Goal: Information Seeking & Learning: Learn about a topic

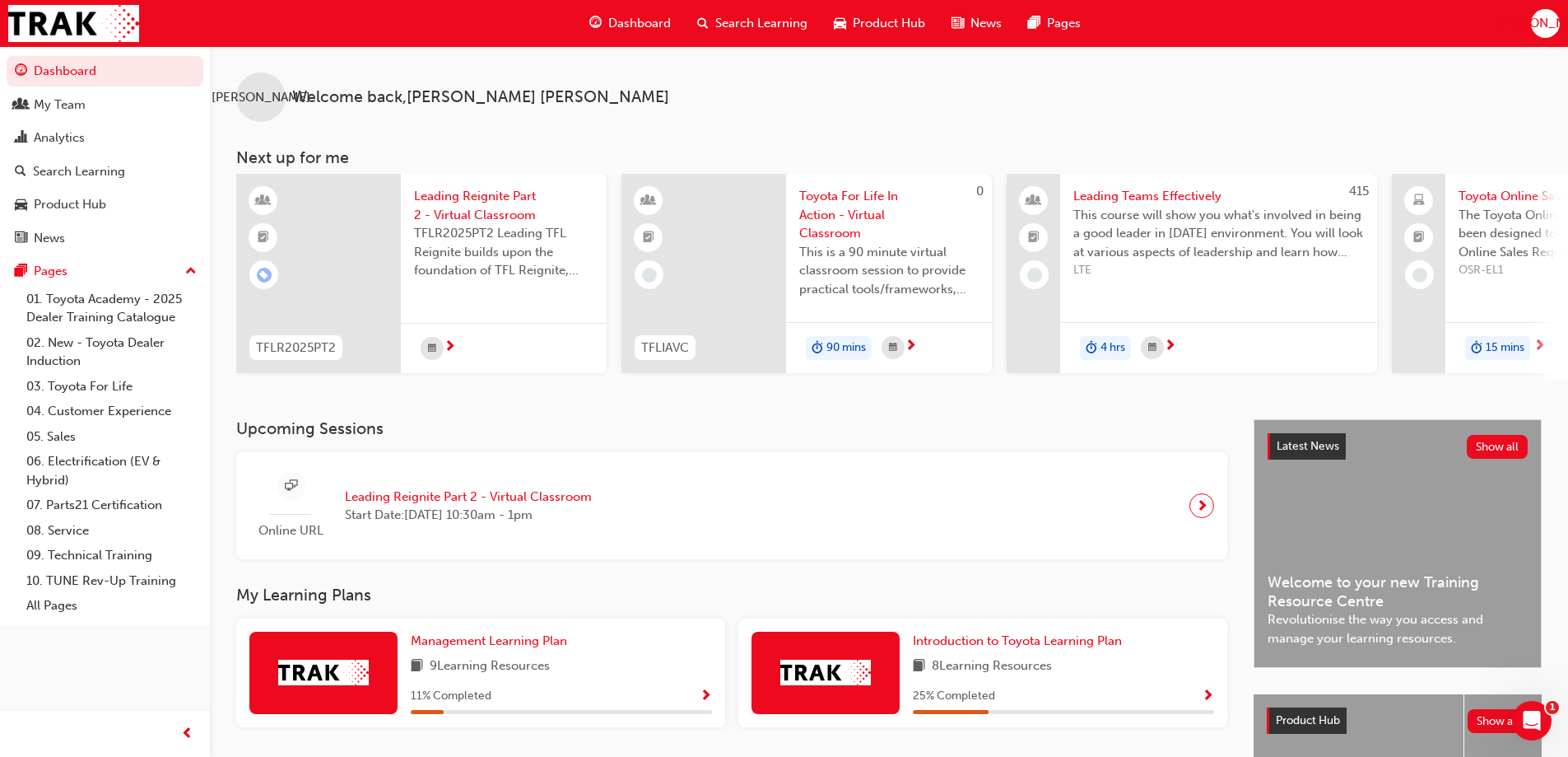
click at [1198, 517] on span "next-icon" at bounding box center [1203, 505] width 12 height 23
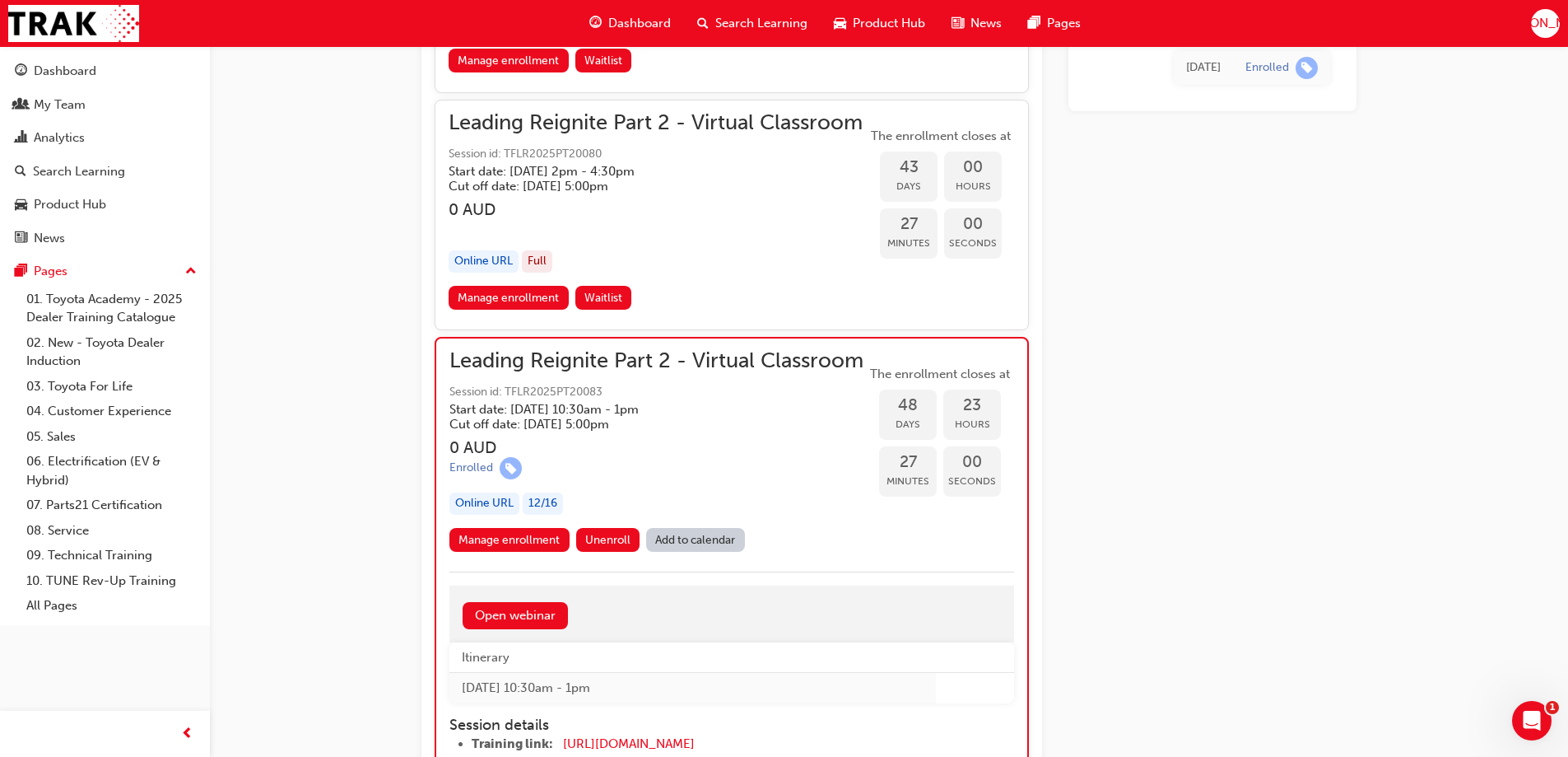
scroll to position [10936, 0]
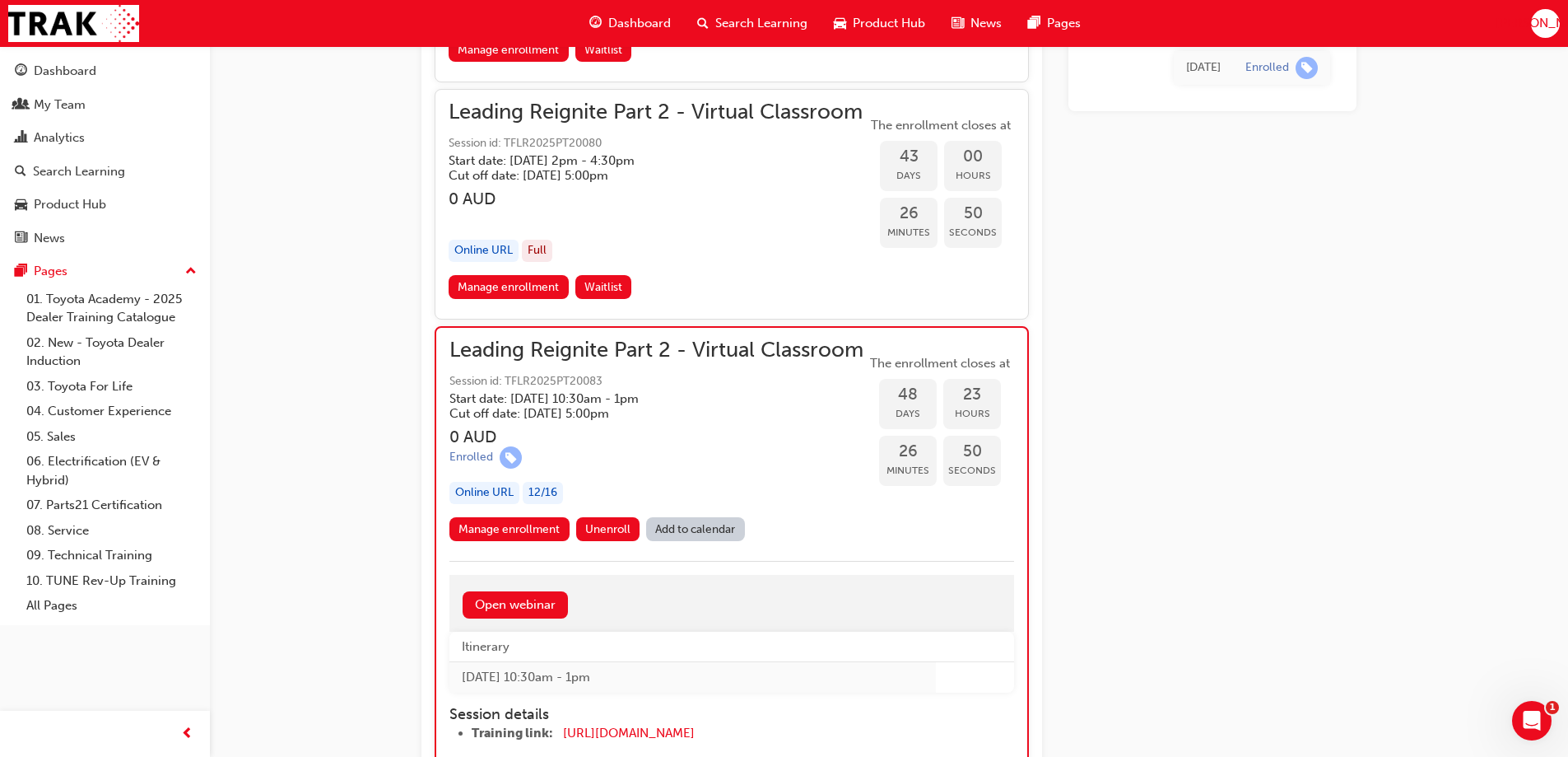
click at [189, 274] on span "up-icon" at bounding box center [190, 271] width 11 height 22
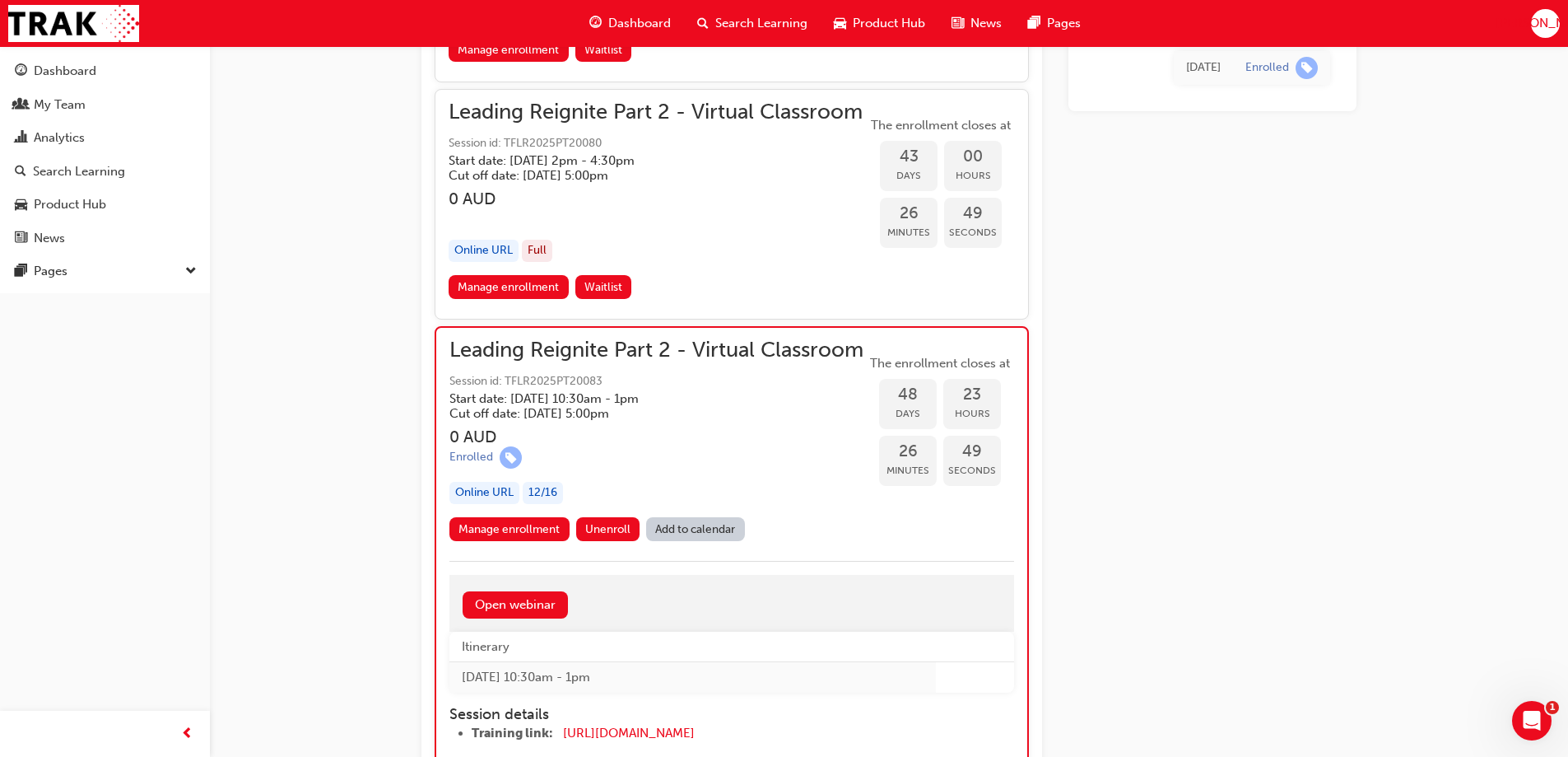
click at [189, 274] on span "down-icon" at bounding box center [190, 271] width 11 height 22
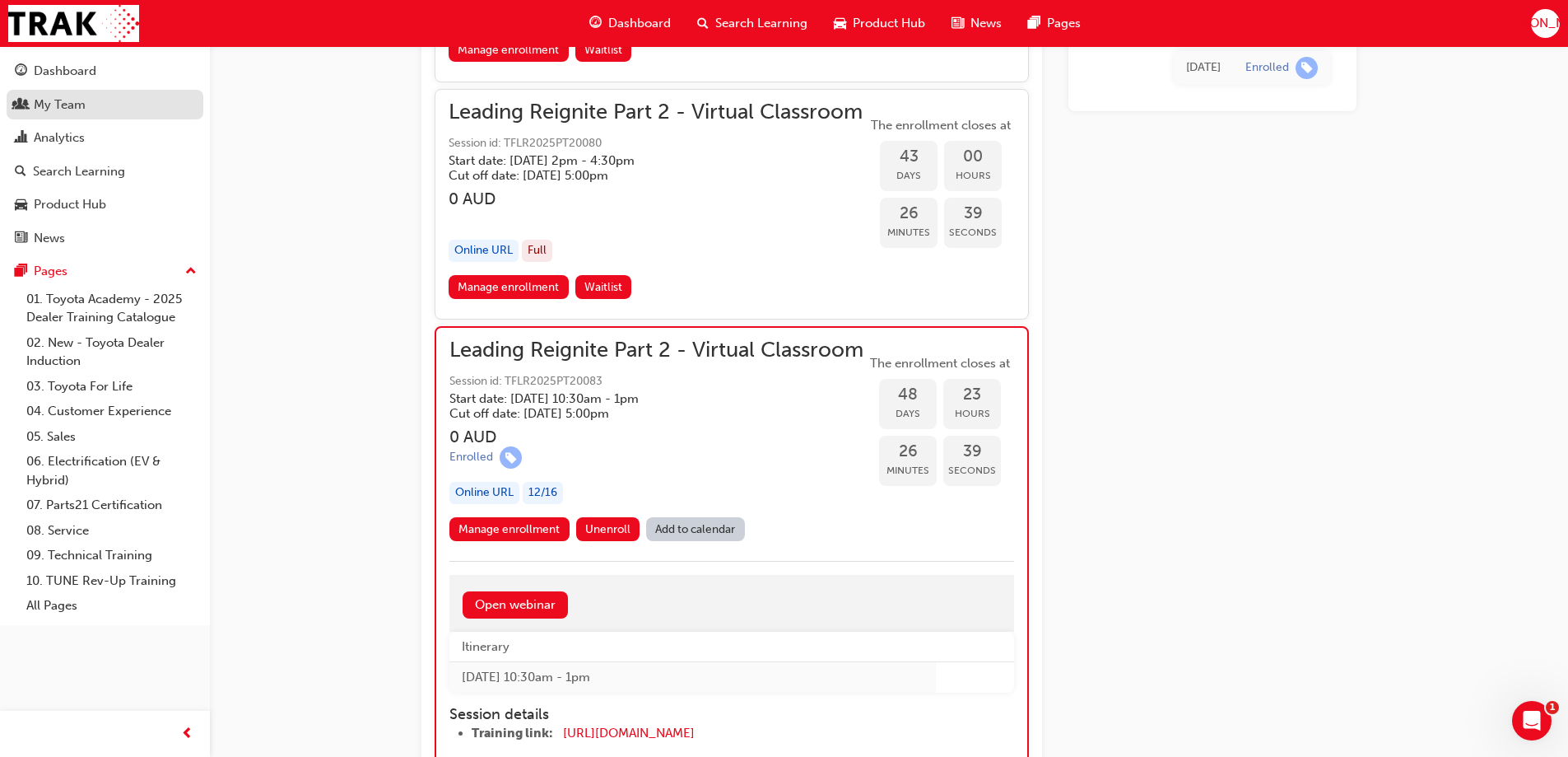
click at [81, 105] on div "My Team" at bounding box center [59, 106] width 51 height 19
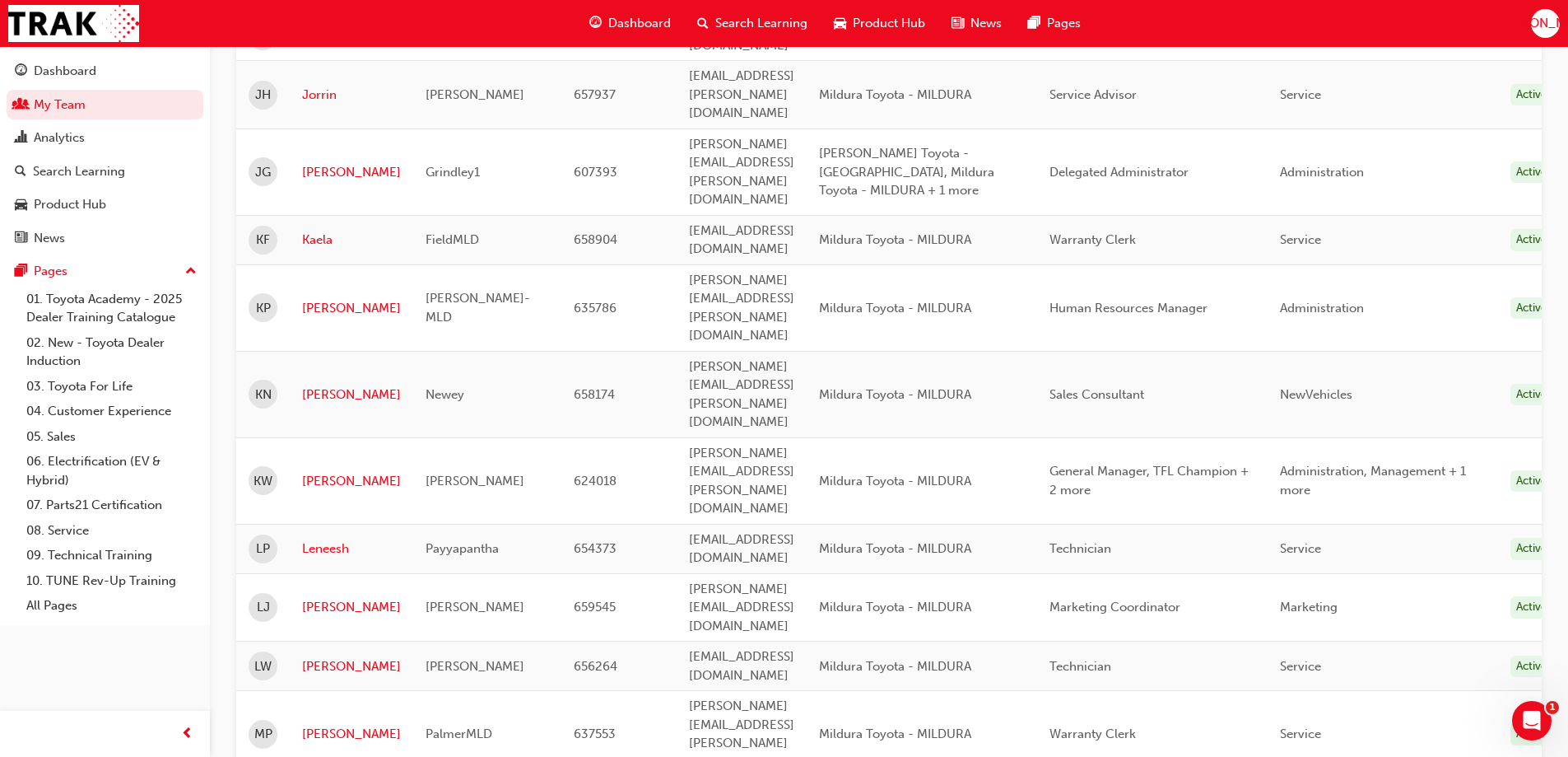
scroll to position [1695, 0]
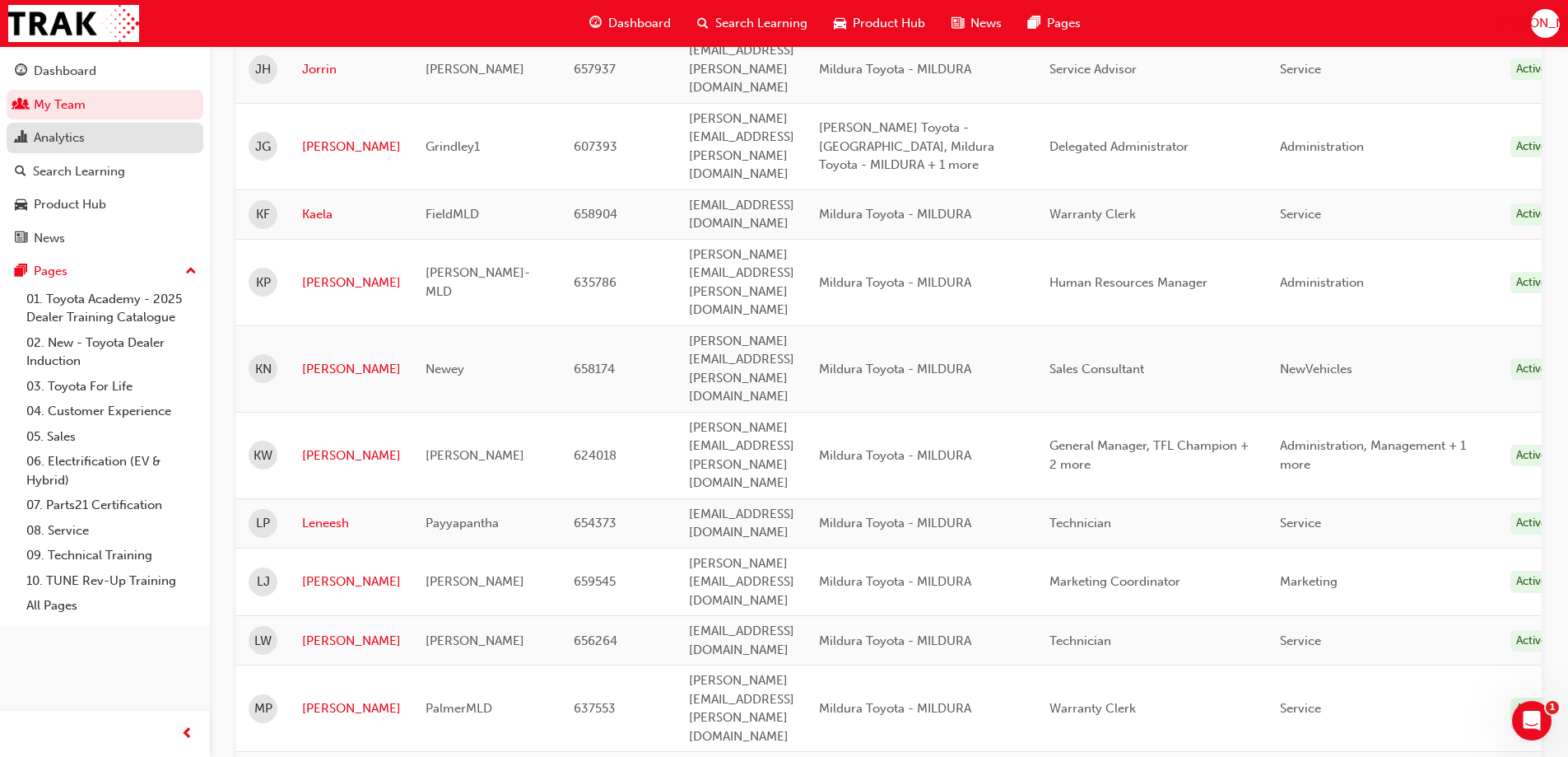
click at [109, 145] on div "Analytics" at bounding box center [105, 138] width 181 height 21
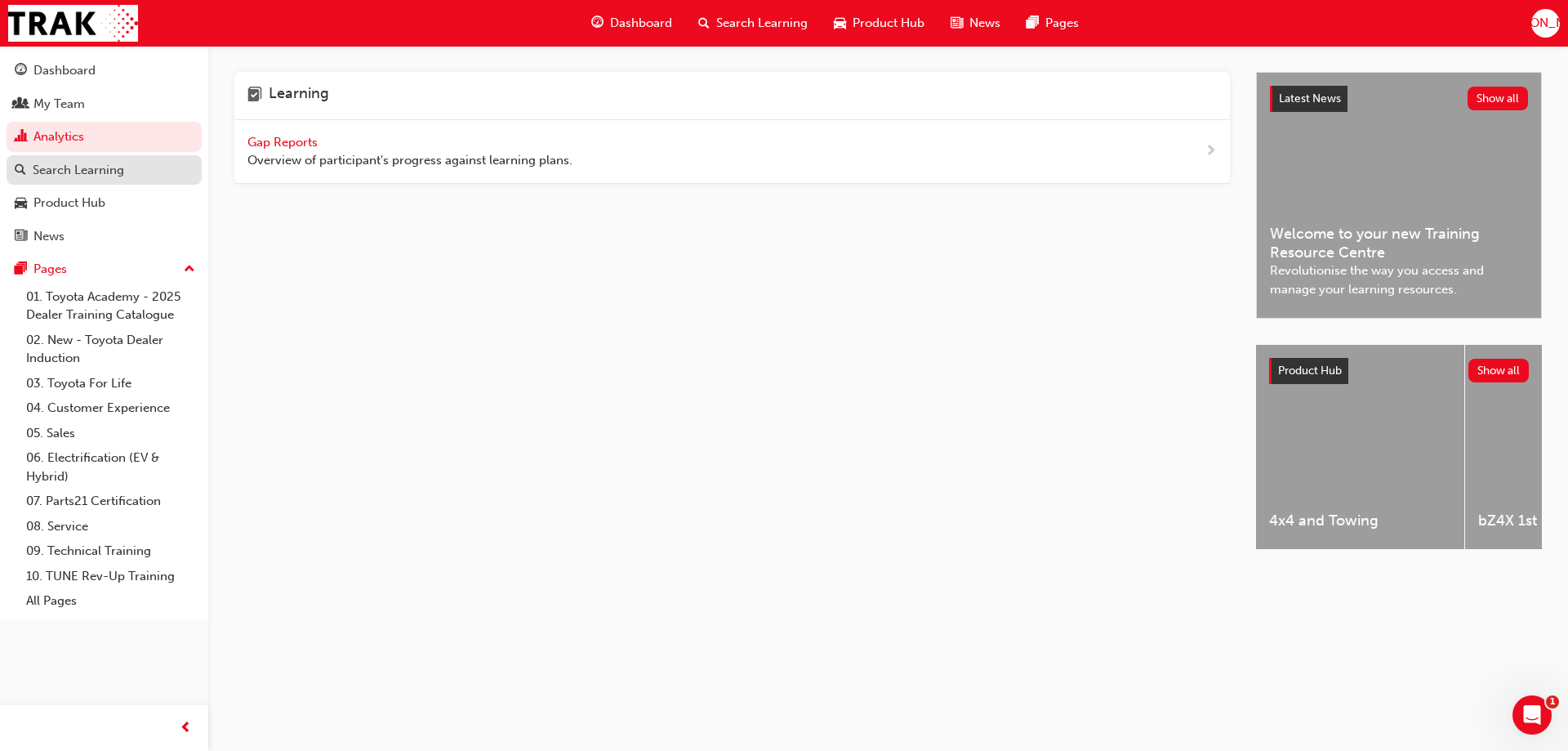
click at [110, 167] on div "Search Learning" at bounding box center [79, 170] width 92 height 19
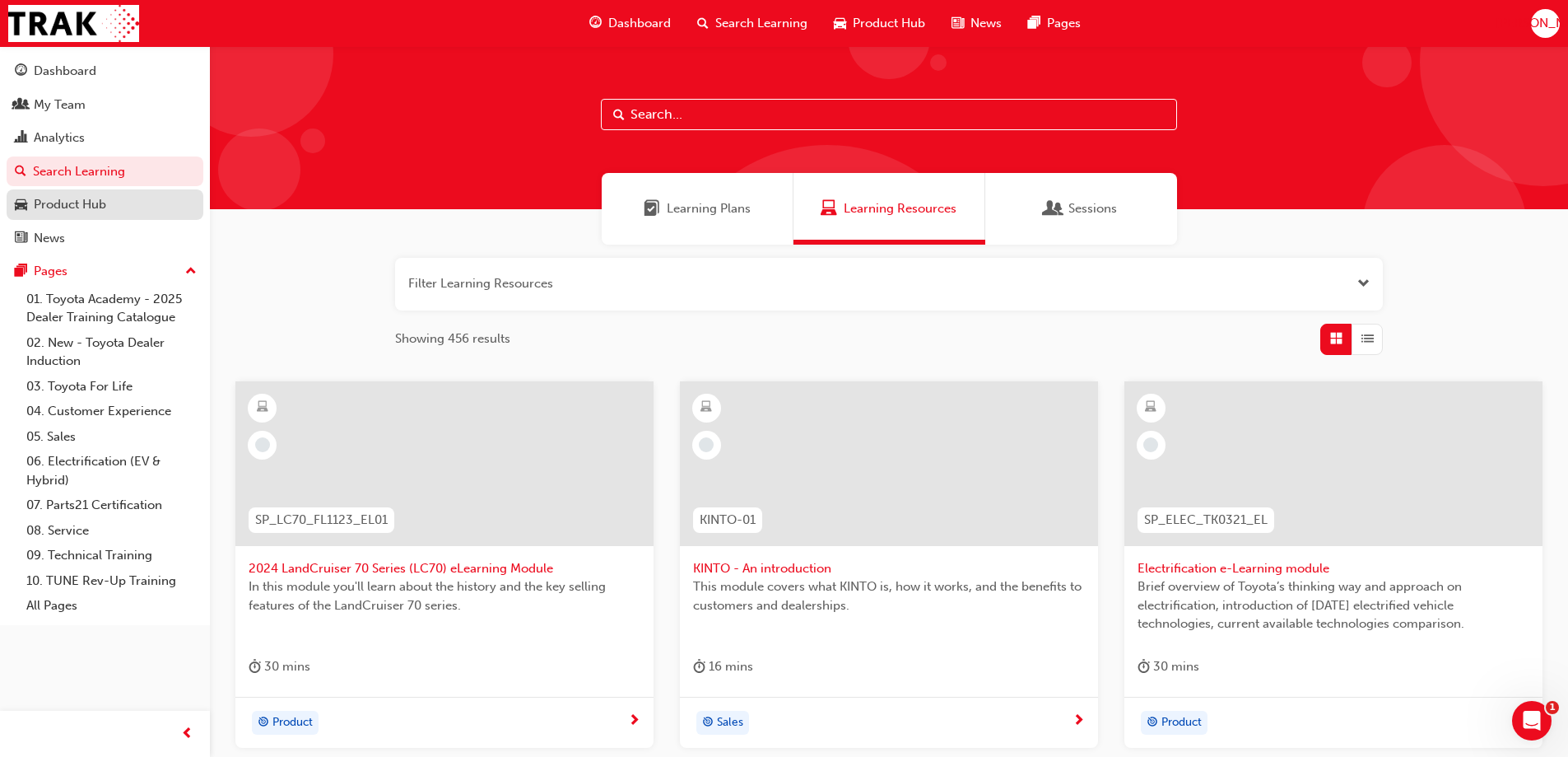
click at [88, 200] on div "Product Hub" at bounding box center [70, 205] width 72 height 19
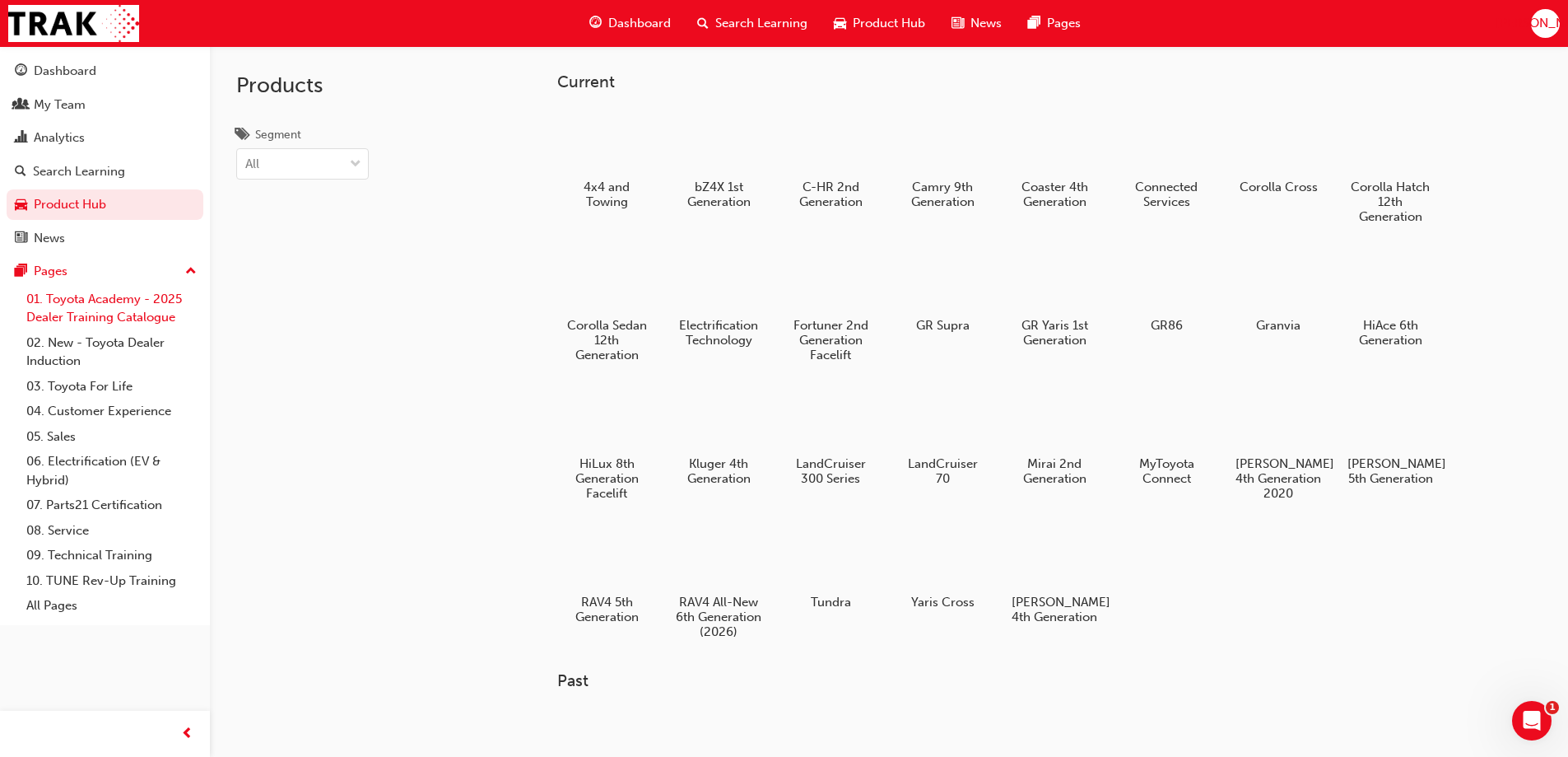
click at [105, 302] on link "01. Toyota Academy - 2025 Dealer Training Catalogue" at bounding box center [112, 309] width 184 height 44
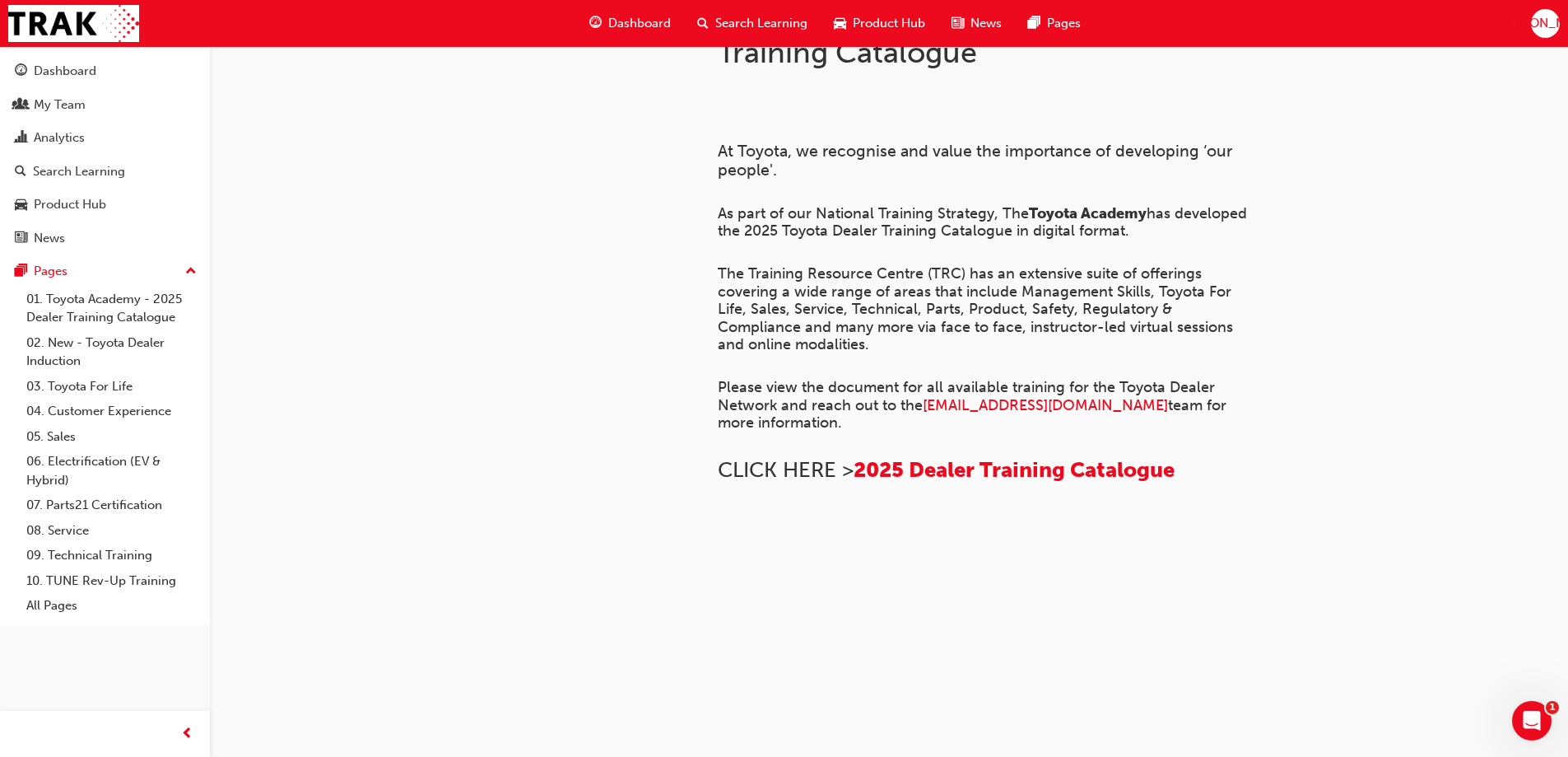
scroll to position [247, 0]
click at [105, 385] on link "03. Toyota For Life" at bounding box center [112, 386] width 184 height 25
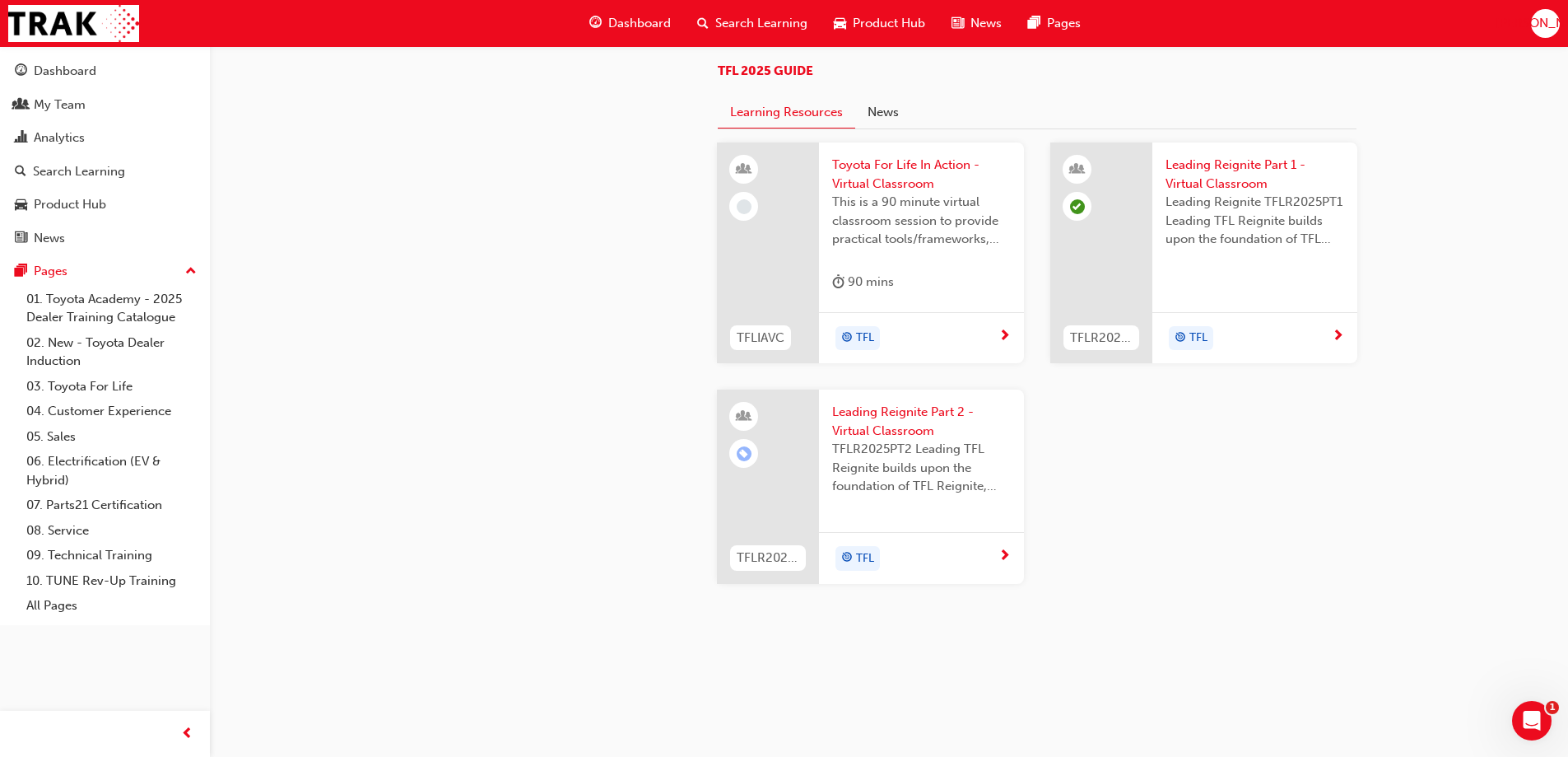
scroll to position [1743, 0]
click at [1006, 558] on span "next-icon" at bounding box center [1005, 556] width 12 height 15
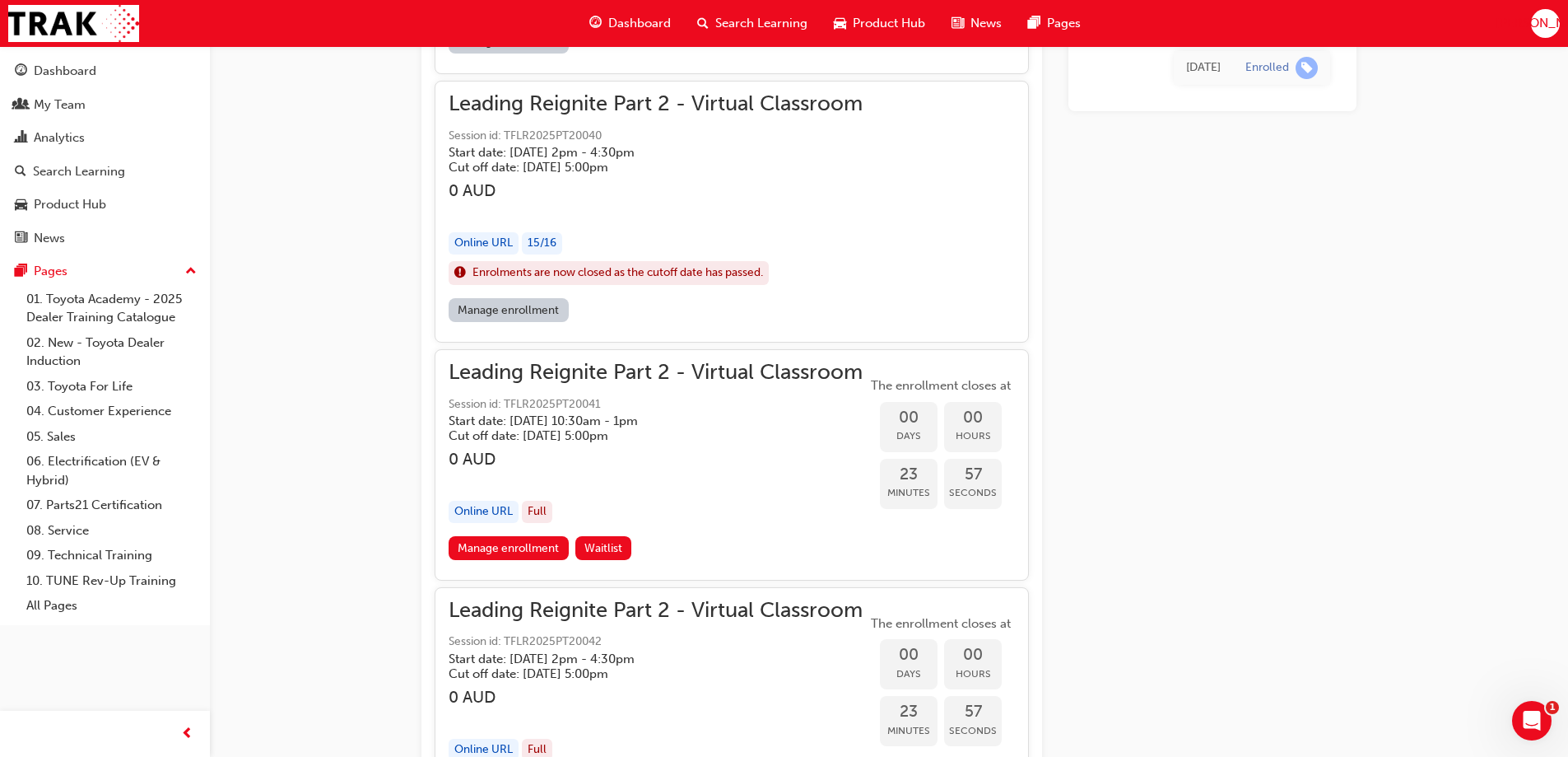
scroll to position [1238, 0]
